Goal: Download file/media

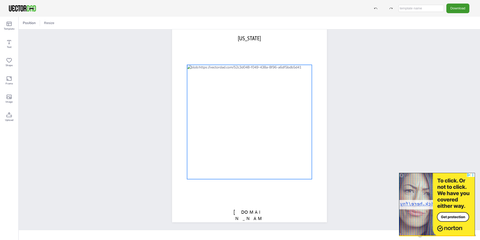
click at [249, 144] on div at bounding box center [249, 122] width 125 height 114
click at [258, 55] on icon at bounding box center [258, 55] width 6 height 6
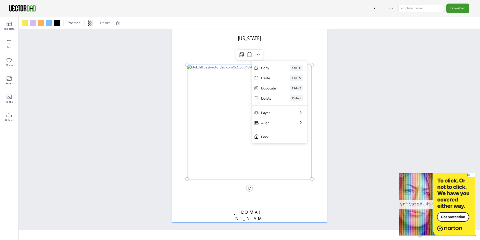
click at [274, 199] on div at bounding box center [249, 122] width 155 height 200
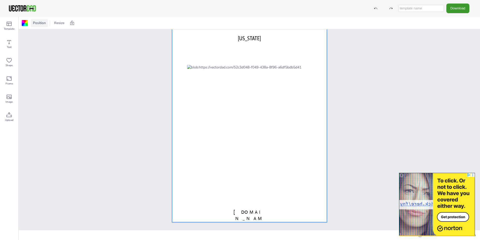
click at [37, 23] on span "Position" at bounding box center [39, 22] width 15 height 5
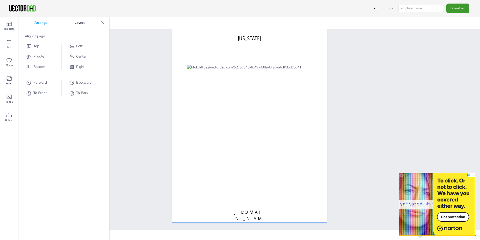
click at [37, 23] on p "Arrange" at bounding box center [41, 23] width 40 height 12
click at [25, 22] on p "Arrange" at bounding box center [41, 23] width 40 height 12
click at [134, 66] on div "[DOMAIN_NAME] [US_STATE]" at bounding box center [249, 121] width 461 height 215
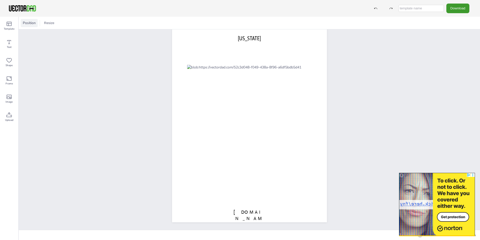
click at [32, 24] on span "Position" at bounding box center [29, 22] width 15 height 5
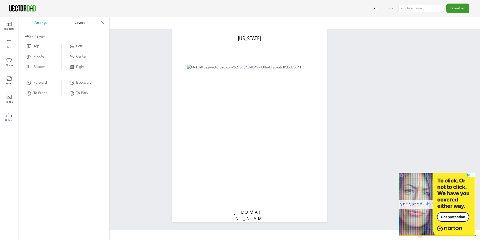
click at [141, 56] on div "[DOMAIN_NAME] [US_STATE]" at bounding box center [249, 121] width 461 height 215
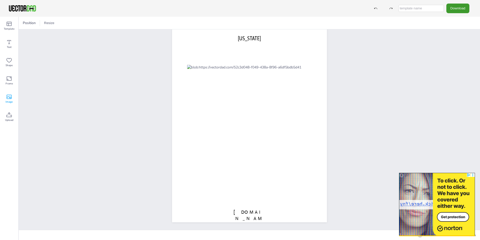
click at [8, 99] on icon at bounding box center [9, 97] width 6 height 6
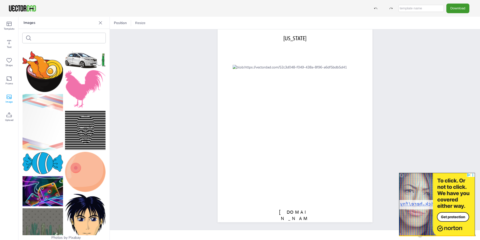
click at [101, 94] on div at bounding box center [63, 141] width 91 height 188
click at [10, 26] on icon at bounding box center [9, 24] width 5 height 4
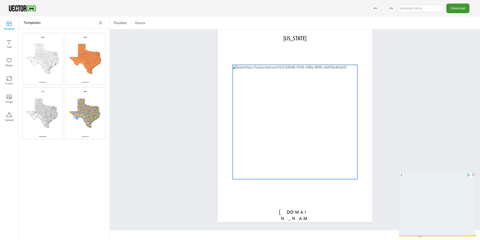
click at [267, 108] on div at bounding box center [295, 122] width 125 height 114
click at [269, 68] on div at bounding box center [295, 122] width 125 height 114
click at [181, 23] on icon at bounding box center [181, 22] width 5 height 5
click at [122, 22] on div at bounding box center [124, 23] width 6 height 6
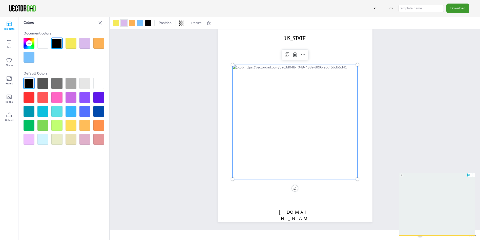
click at [69, 84] on div at bounding box center [71, 83] width 11 height 11
click at [71, 83] on div at bounding box center [71, 83] width 11 height 11
click at [28, 86] on div at bounding box center [29, 83] width 11 height 11
click at [30, 85] on div at bounding box center [29, 83] width 11 height 11
click at [57, 110] on div at bounding box center [56, 111] width 11 height 11
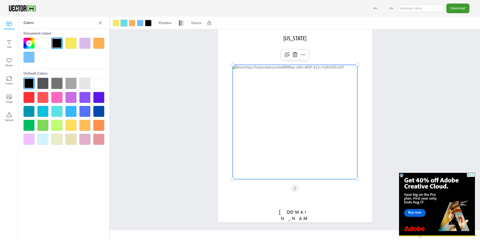
click at [71, 96] on div at bounding box center [71, 97] width 11 height 11
click at [161, 144] on div "[DOMAIN_NAME] [US_STATE]" at bounding box center [295, 121] width 370 height 215
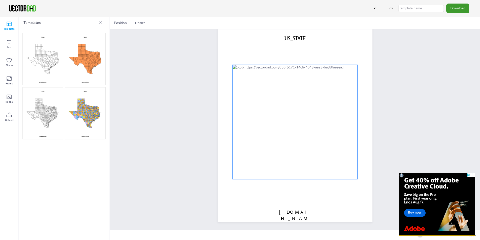
click at [270, 82] on div at bounding box center [295, 122] width 125 height 114
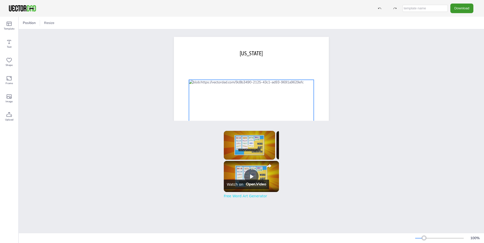
click at [287, 81] on div at bounding box center [251, 137] width 125 height 114
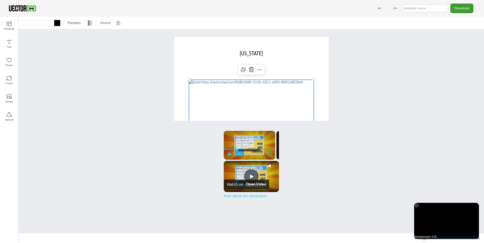
click at [225, 83] on div at bounding box center [251, 137] width 125 height 114
click at [242, 69] on icon at bounding box center [243, 70] width 6 height 6
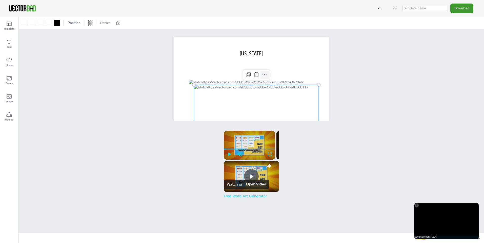
click at [262, 74] on icon at bounding box center [264, 75] width 6 height 6
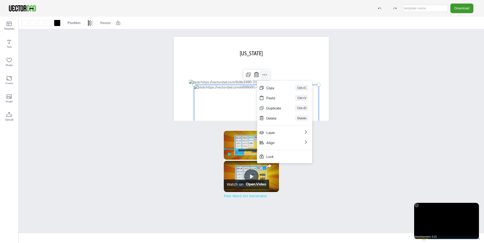
click at [261, 74] on icon at bounding box center [264, 75] width 6 height 6
click at [285, 59] on div at bounding box center [251, 137] width 155 height 200
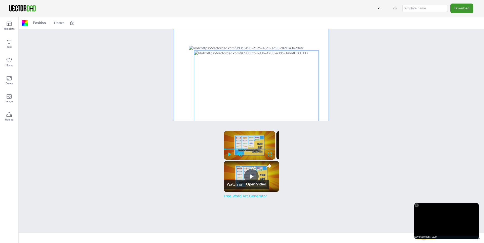
scroll to position [25, 0]
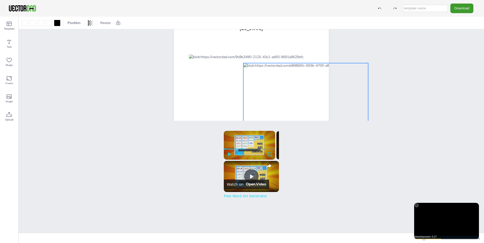
drag, startPoint x: 239, startPoint y: 79, endPoint x: 286, endPoint y: 83, distance: 46.7
click at [288, 83] on div at bounding box center [305, 120] width 125 height 114
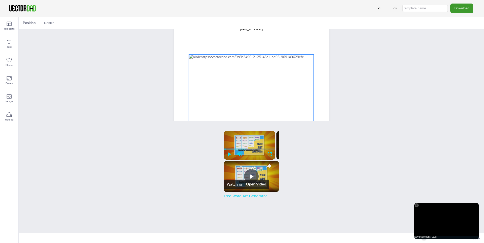
click at [223, 58] on div at bounding box center [251, 112] width 125 height 114
click at [223, 57] on div at bounding box center [251, 112] width 125 height 114
click at [223, 56] on div at bounding box center [251, 112] width 125 height 114
click at [37, 24] on div at bounding box center [41, 23] width 8 height 8
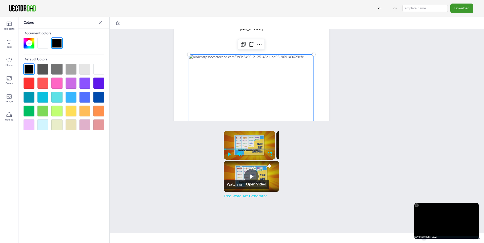
drag, startPoint x: 70, startPoint y: 83, endPoint x: 73, endPoint y: 84, distance: 2.6
click at [71, 84] on div at bounding box center [71, 83] width 11 height 11
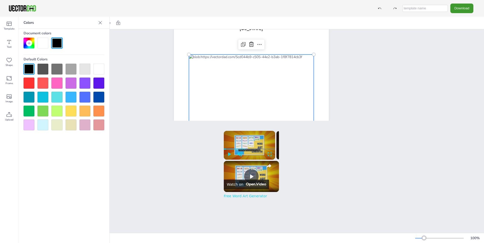
click at [71, 84] on div at bounding box center [71, 83] width 11 height 11
click at [224, 56] on div at bounding box center [251, 112] width 125 height 114
click at [224, 57] on div at bounding box center [251, 112] width 125 height 114
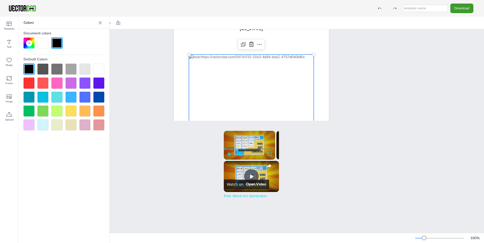
click at [224, 57] on div at bounding box center [251, 112] width 125 height 114
click at [60, 84] on div at bounding box center [56, 83] width 11 height 11
click at [85, 85] on div at bounding box center [84, 83] width 11 height 11
click at [84, 84] on div at bounding box center [84, 83] width 11 height 11
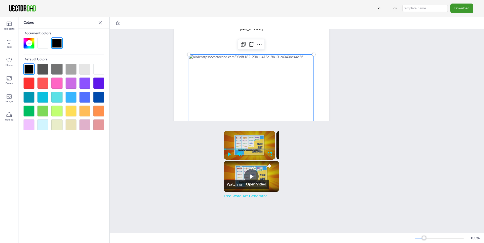
click at [100, 23] on icon at bounding box center [100, 22] width 3 height 3
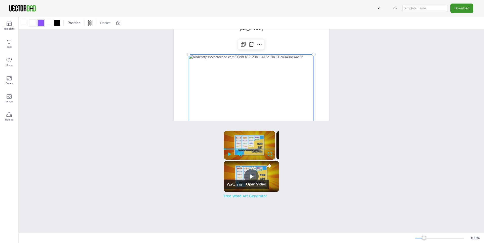
click at [33, 23] on div at bounding box center [33, 23] width 6 height 6
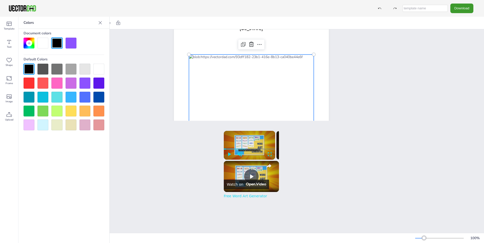
click at [46, 97] on div at bounding box center [42, 97] width 11 height 11
click at [62, 21] on p "Colors" at bounding box center [60, 23] width 73 height 12
click at [51, 28] on p "Colors" at bounding box center [60, 23] width 73 height 12
click at [100, 22] on icon at bounding box center [100, 22] width 5 height 5
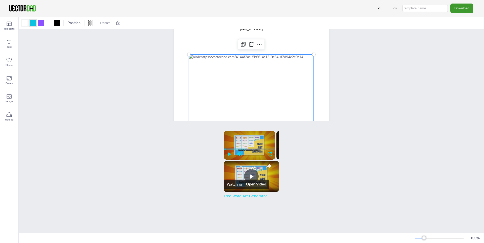
click at [25, 23] on div at bounding box center [25, 23] width 6 height 6
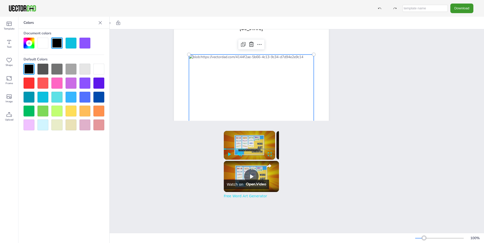
click at [70, 112] on div at bounding box center [71, 111] width 11 height 11
click at [45, 43] on div at bounding box center [42, 43] width 11 height 11
click at [70, 111] on div at bounding box center [71, 111] width 11 height 11
click at [100, 23] on icon at bounding box center [100, 22] width 3 height 3
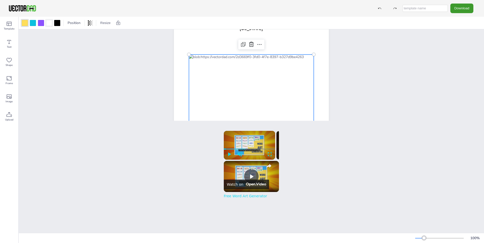
click at [49, 24] on div at bounding box center [49, 23] width 6 height 6
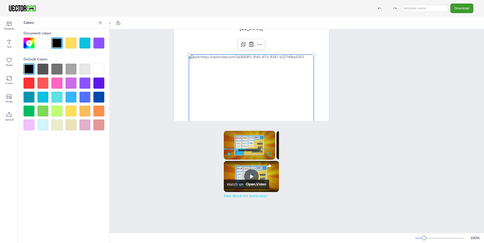
click at [84, 99] on div at bounding box center [84, 97] width 11 height 11
click at [138, 82] on div "[DOMAIN_NAME] [US_STATE]" at bounding box center [251, 111] width 465 height 215
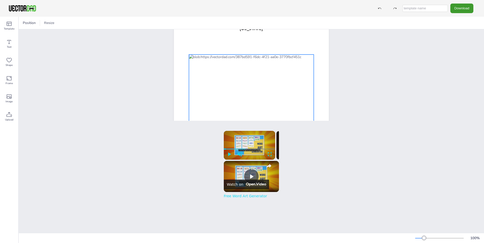
click at [227, 84] on div at bounding box center [251, 112] width 125 height 114
click at [9, 24] on icon at bounding box center [9, 24] width 6 height 6
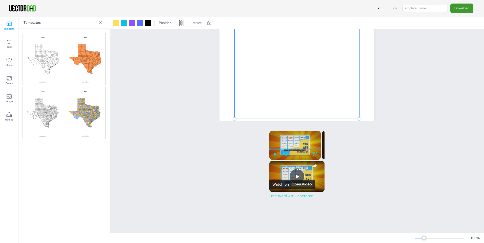
scroll to position [76, 0]
click at [85, 113] on img at bounding box center [85, 113] width 40 height 52
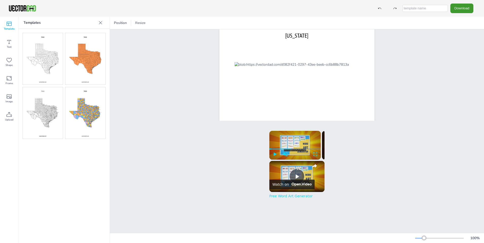
scroll to position [0, 0]
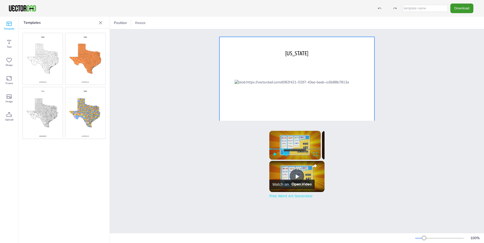
click at [244, 77] on div at bounding box center [296, 137] width 155 height 200
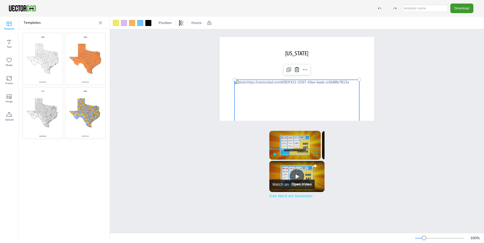
click at [274, 93] on div at bounding box center [296, 137] width 125 height 114
click at [132, 25] on div at bounding box center [132, 23] width 6 height 6
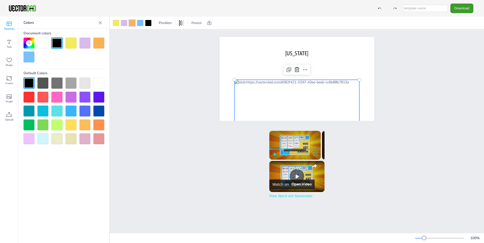
click at [85, 95] on div at bounding box center [84, 97] width 11 height 11
click at [141, 24] on div at bounding box center [140, 23] width 6 height 6
click at [42, 114] on div at bounding box center [42, 111] width 11 height 11
click at [164, 113] on div "[DOMAIN_NAME] [US_STATE]" at bounding box center [297, 136] width 374 height 215
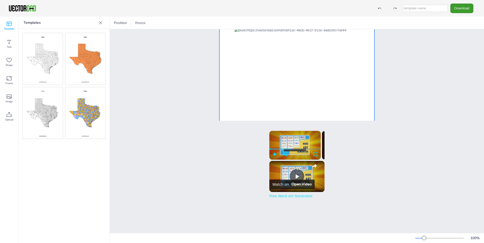
scroll to position [51, 0]
click at [458, 8] on button "Download" at bounding box center [461, 8] width 23 height 9
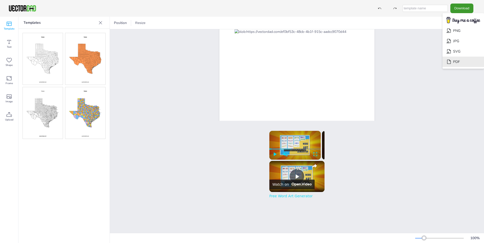
click at [451, 60] on icon "Download" at bounding box center [448, 61] width 5 height 5
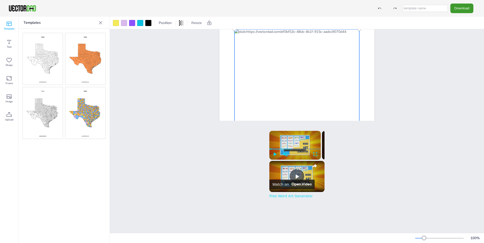
click at [302, 79] on div at bounding box center [296, 86] width 125 height 114
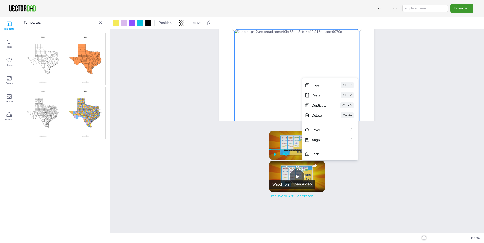
click at [320, 84] on div "Copy" at bounding box center [318, 85] width 15 height 5
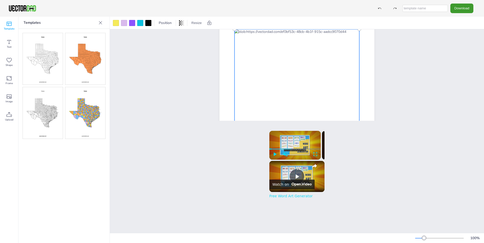
click at [285, 80] on div at bounding box center [296, 86] width 125 height 114
click at [287, 72] on div at bounding box center [296, 86] width 125 height 114
click at [462, 8] on button "Download" at bounding box center [461, 8] width 23 height 9
click at [455, 62] on li "PDF" at bounding box center [462, 62] width 41 height 10
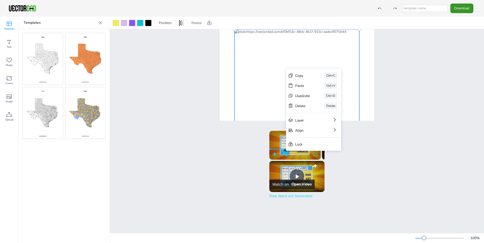
click at [464, 10] on button "Download" at bounding box center [461, 8] width 23 height 9
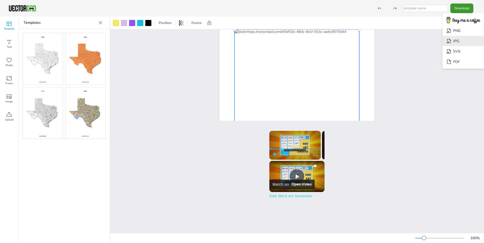
click at [457, 41] on li "JPG" at bounding box center [462, 41] width 41 height 10
